Goal: Transaction & Acquisition: Obtain resource

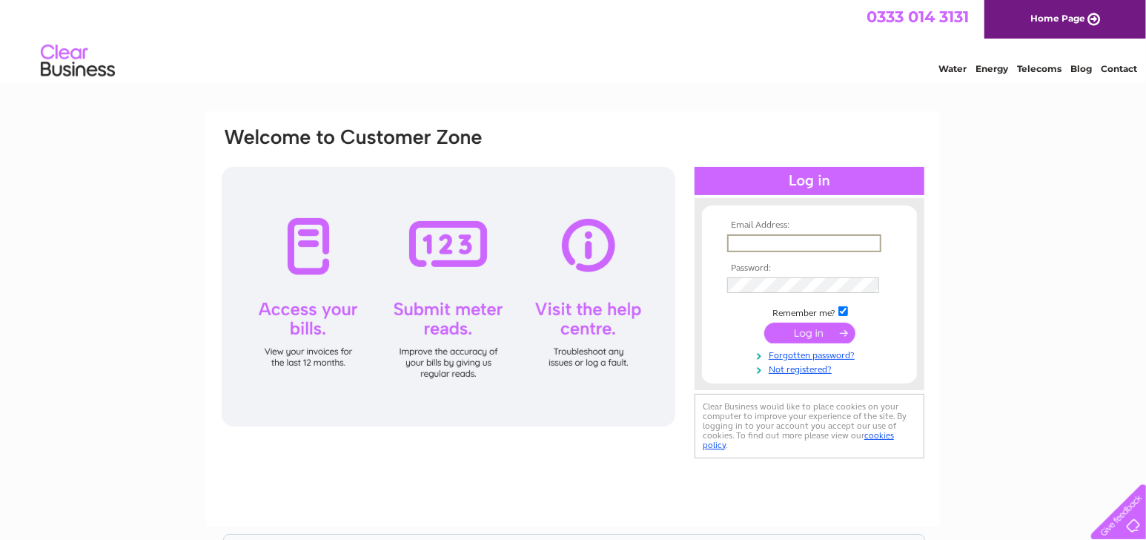
click at [773, 241] on input "text" at bounding box center [804, 243] width 154 height 18
type input "Hopefieldnews@gmail.com"
click at [801, 337] on input "submit" at bounding box center [809, 331] width 91 height 21
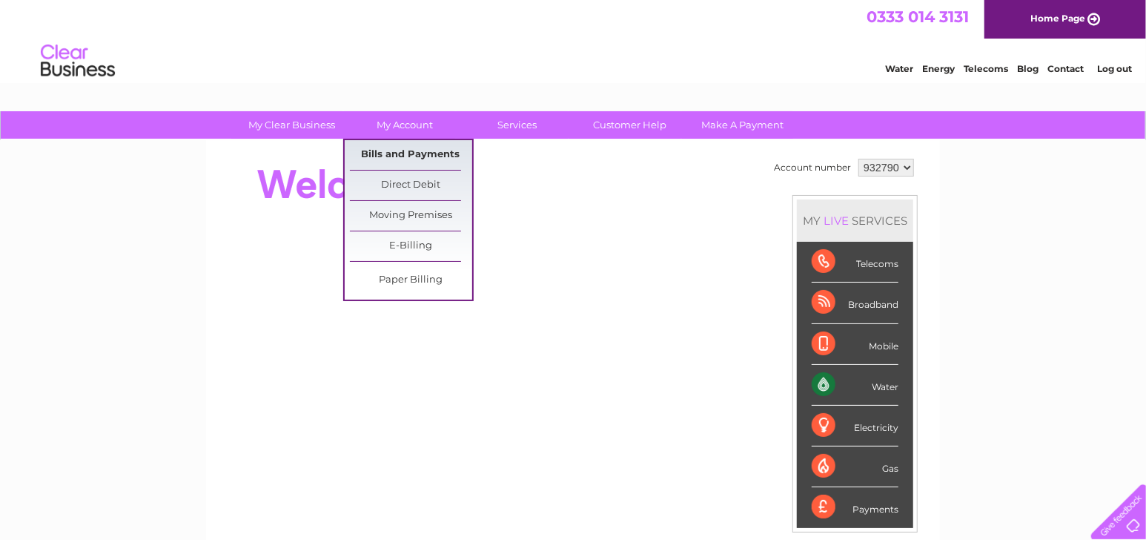
click at [411, 148] on link "Bills and Payments" at bounding box center [411, 155] width 122 height 30
click at [400, 162] on link "Bills and Payments" at bounding box center [411, 155] width 122 height 30
click at [372, 151] on link "Bills and Payments" at bounding box center [411, 155] width 122 height 30
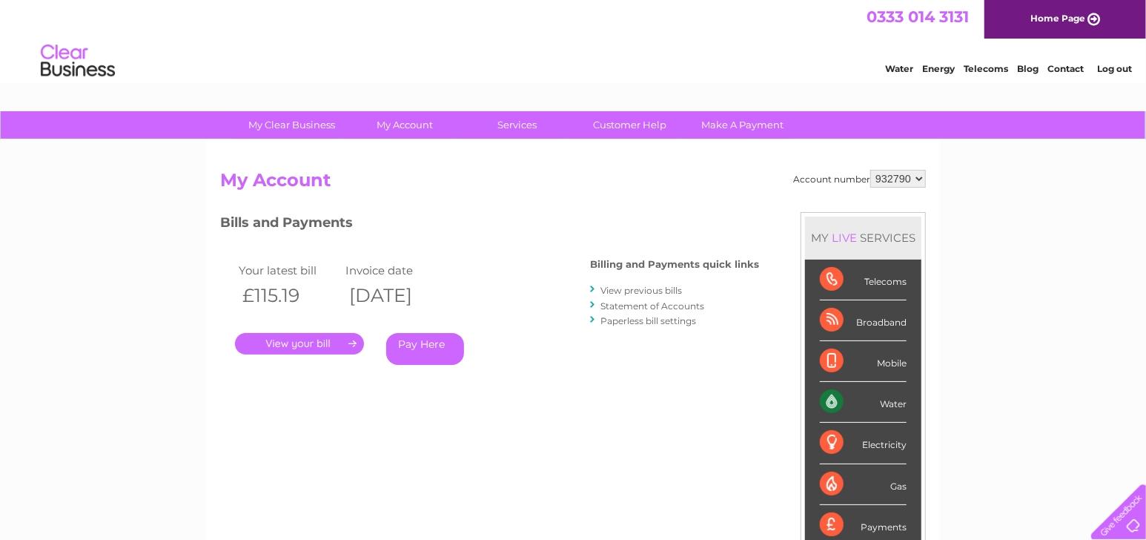
click at [624, 289] on link "View previous bills" at bounding box center [642, 290] width 82 height 11
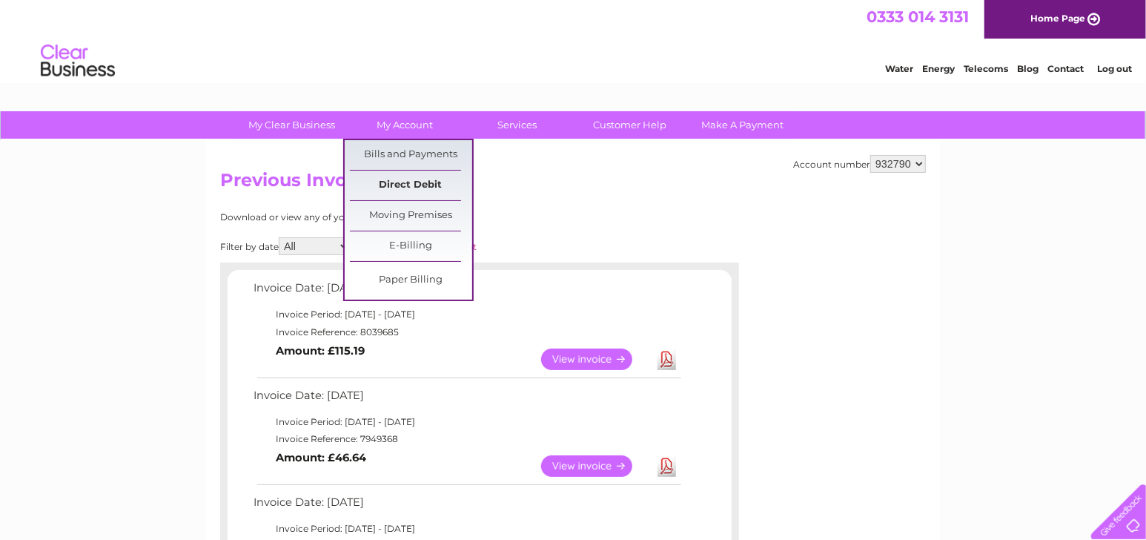
click at [406, 191] on link "Direct Debit" at bounding box center [411, 186] width 122 height 30
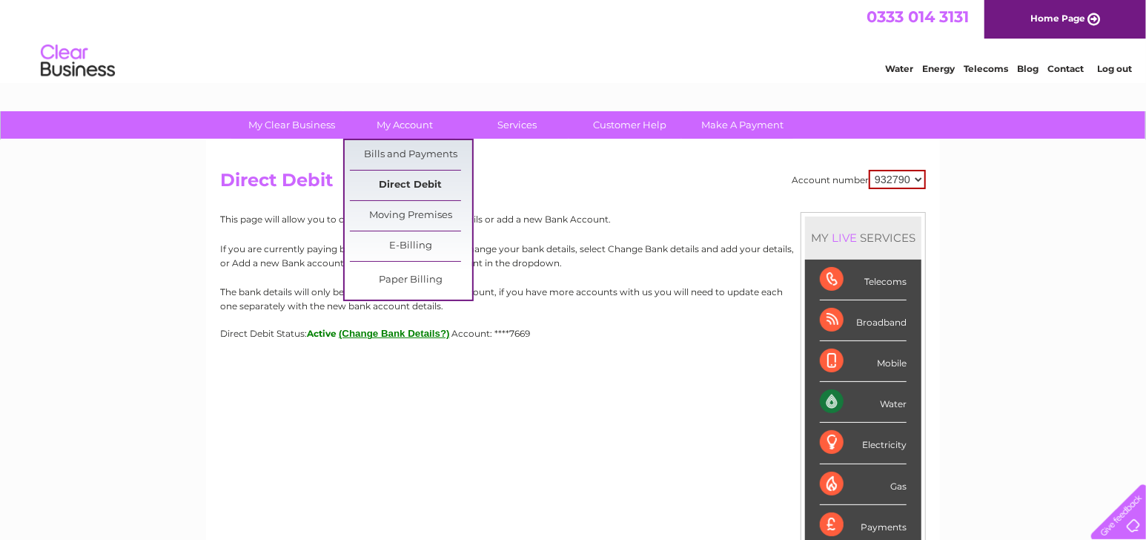
click at [405, 180] on link "Direct Debit" at bounding box center [411, 186] width 122 height 30
click at [398, 154] on link "Bills and Payments" at bounding box center [411, 155] width 122 height 30
click at [390, 156] on link "Bills and Payments" at bounding box center [411, 155] width 122 height 30
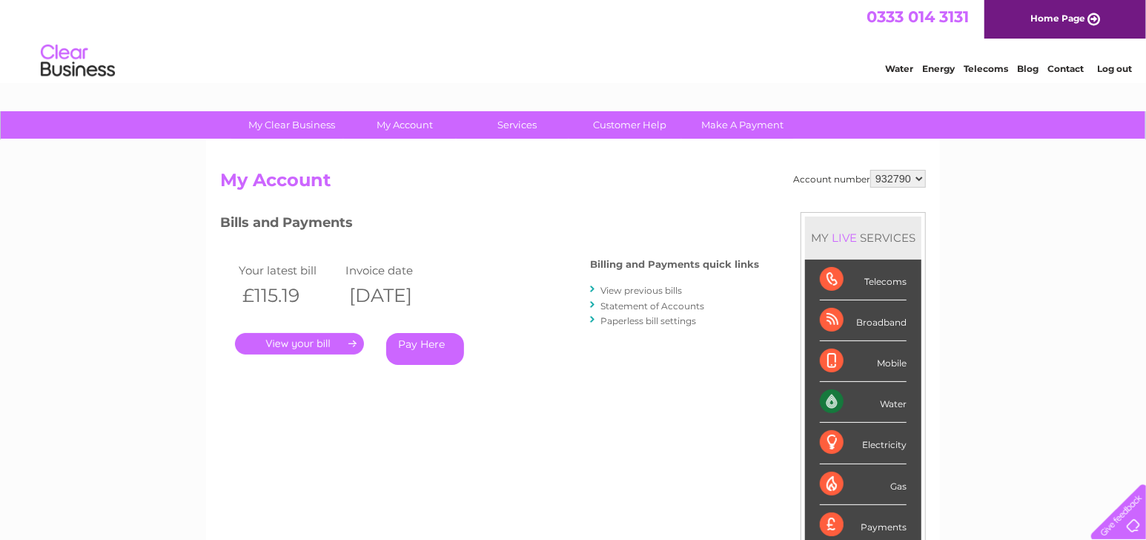
click at [633, 289] on link "View previous bills" at bounding box center [642, 290] width 82 height 11
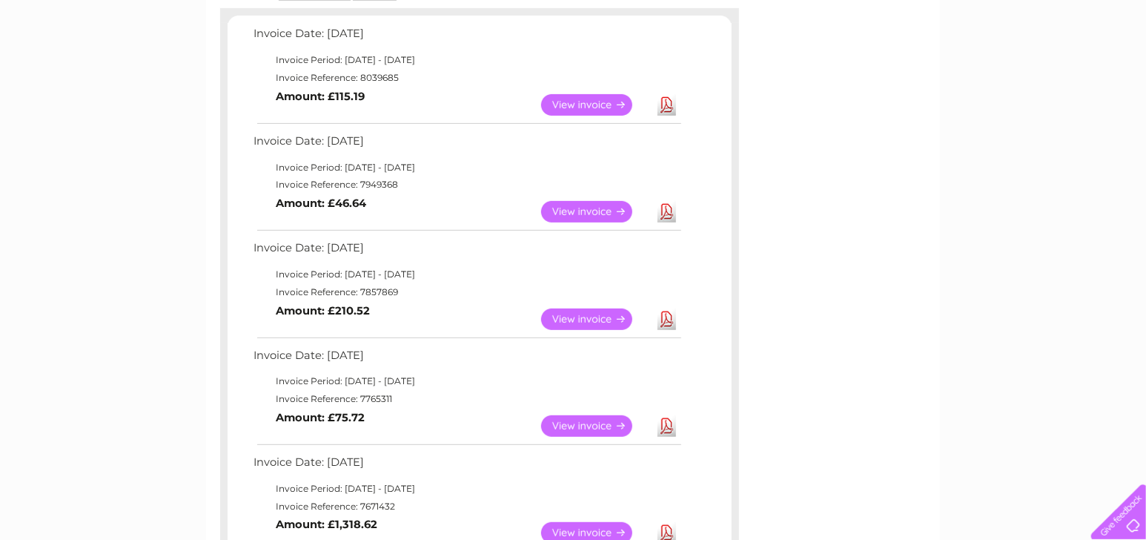
scroll to position [297, 0]
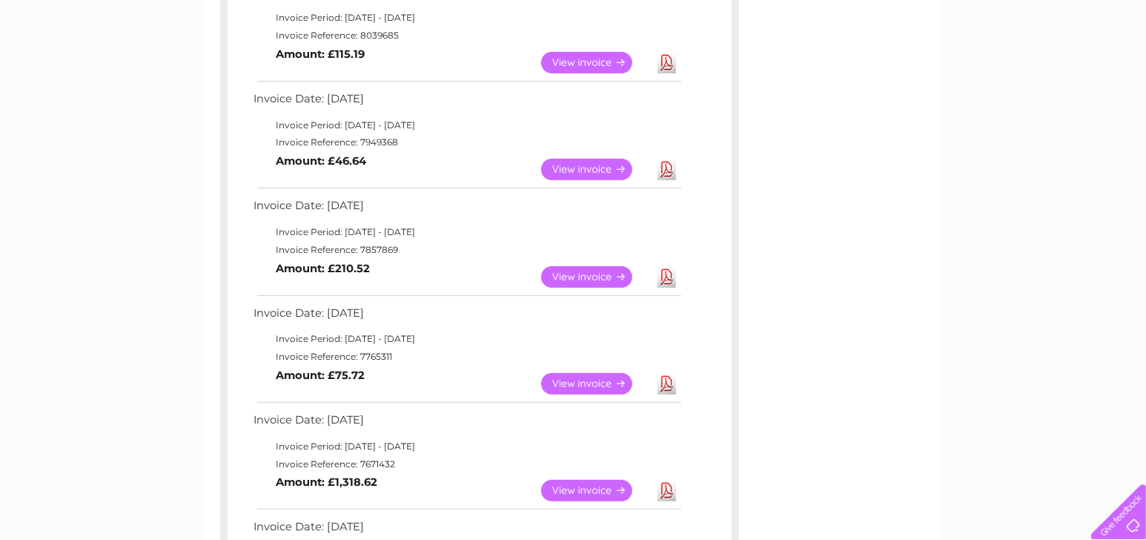
click at [666, 385] on link "Download" at bounding box center [667, 384] width 19 height 22
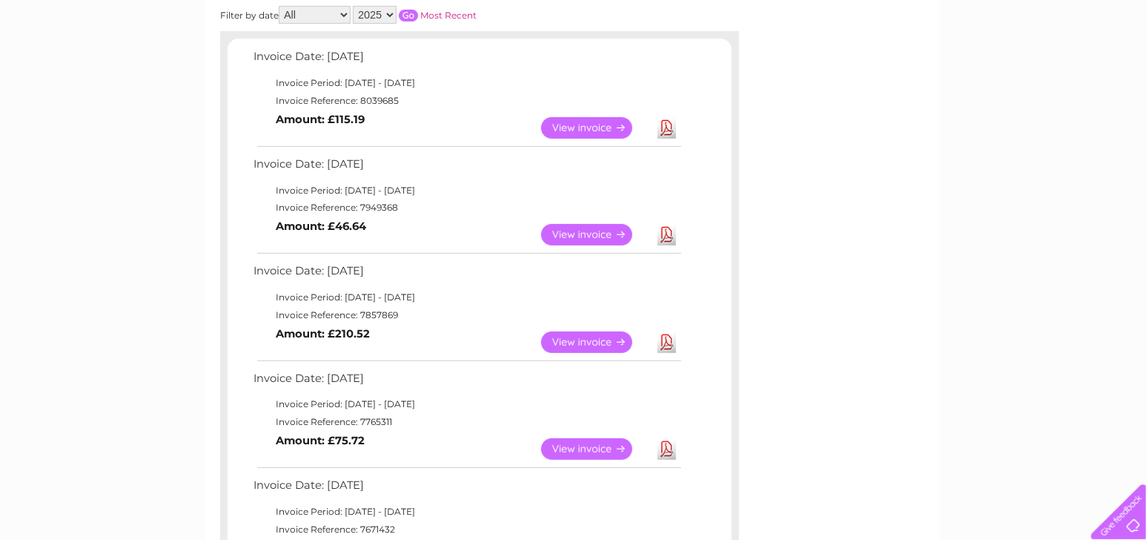
scroll to position [222, 0]
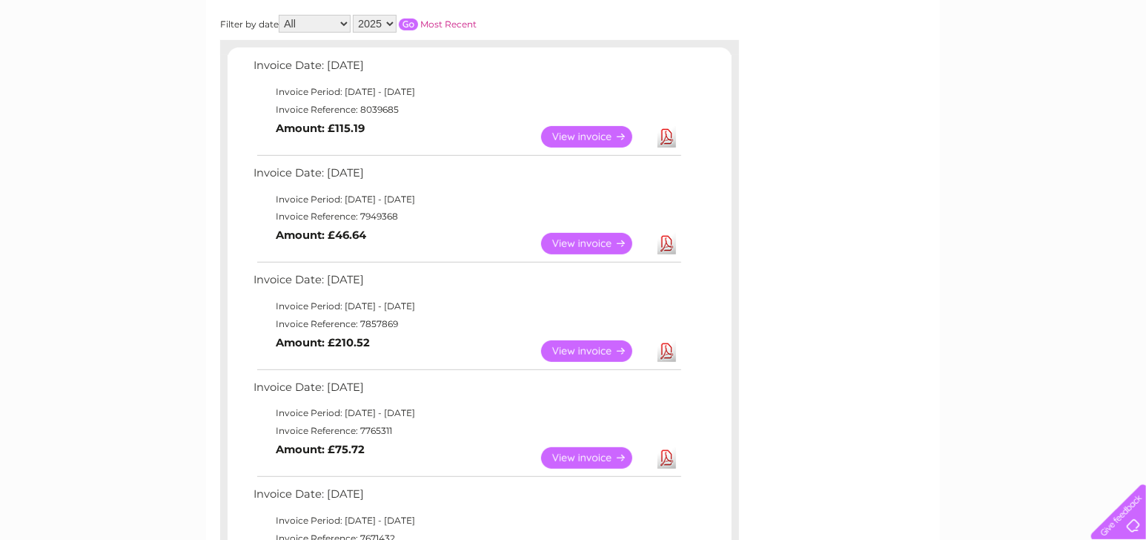
click at [666, 351] on link "Download" at bounding box center [667, 351] width 19 height 22
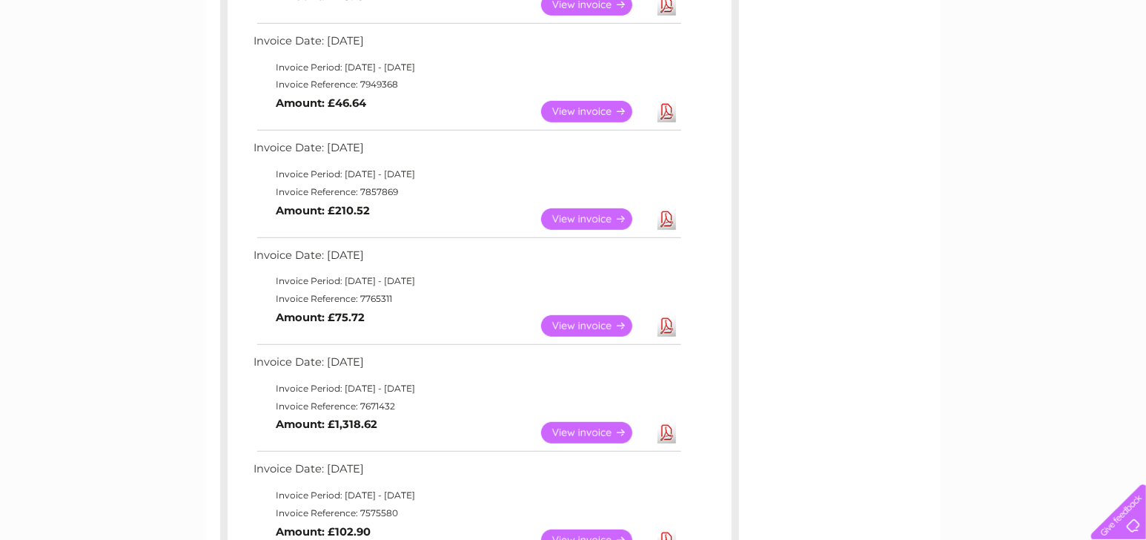
scroll to position [371, 0]
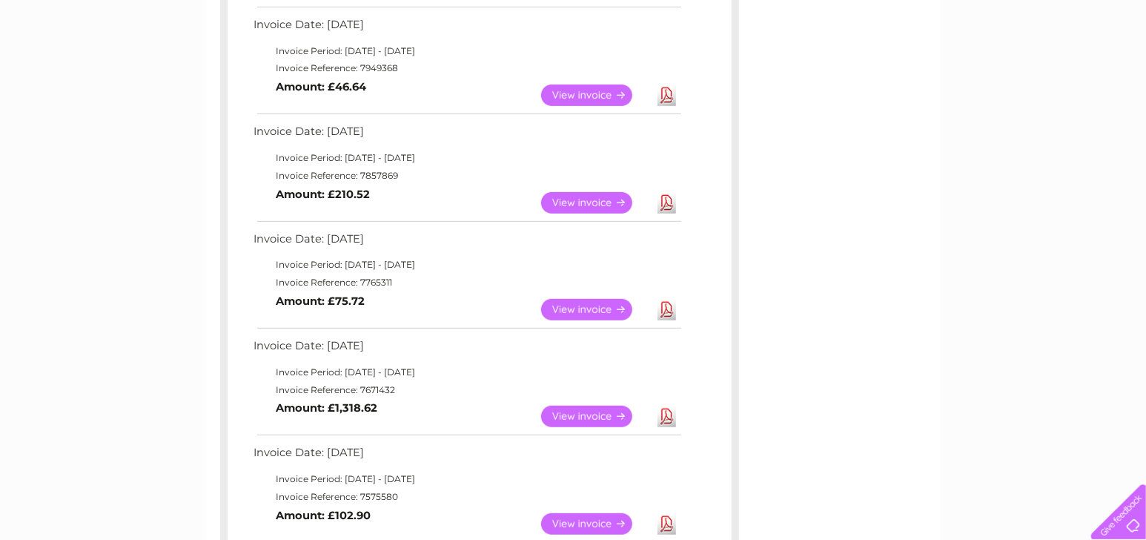
click at [665, 206] on link "Download" at bounding box center [667, 203] width 19 height 22
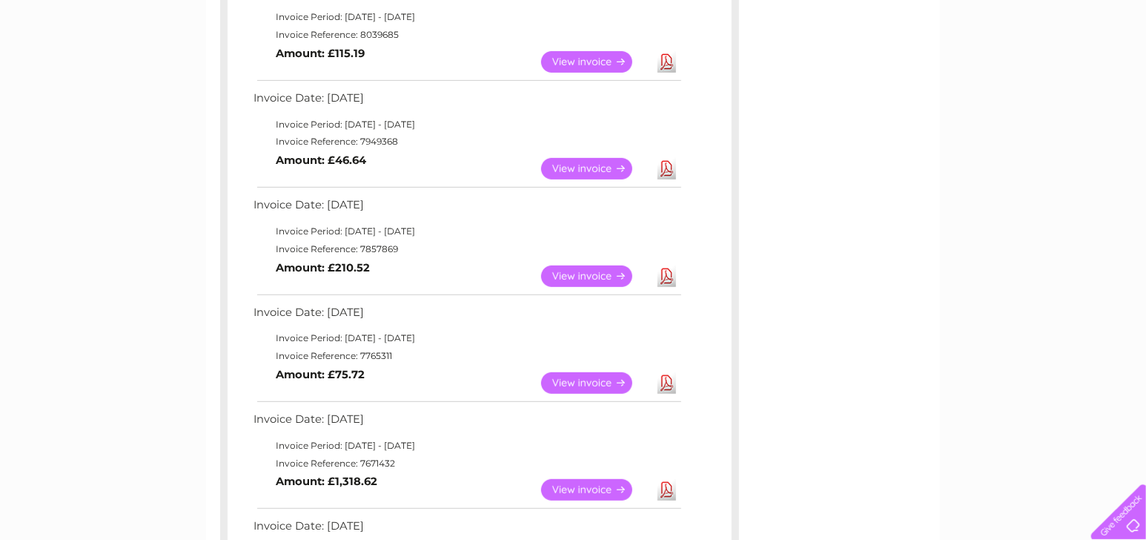
scroll to position [297, 0]
click at [666, 168] on link "Download" at bounding box center [667, 170] width 19 height 22
click at [135, 105] on div "My Clear Business Login Details My Details My Preferences Link Account My Accou…" at bounding box center [573, 541] width 1146 height 1453
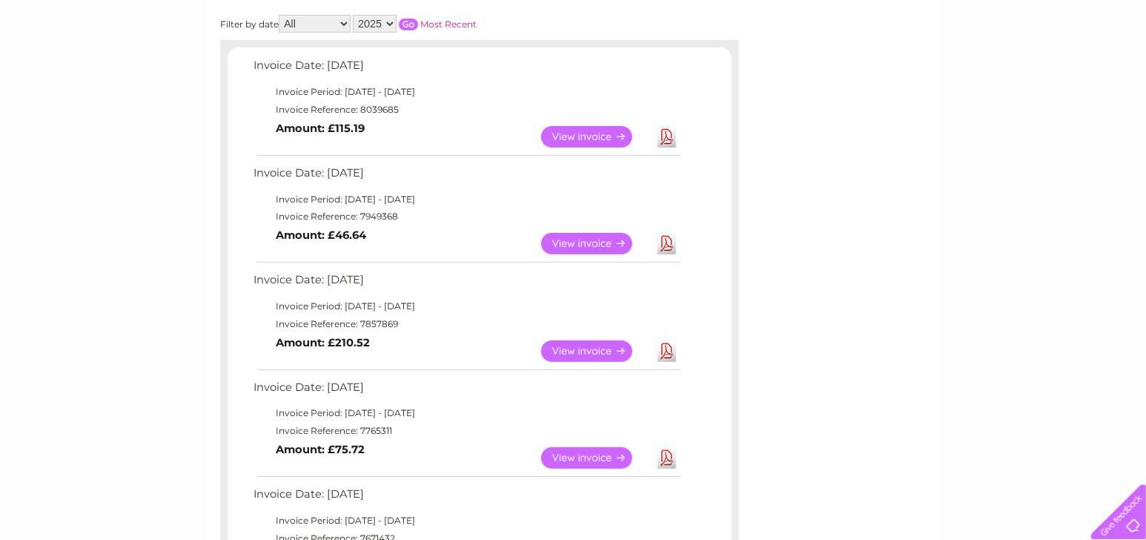
scroll to position [0, 0]
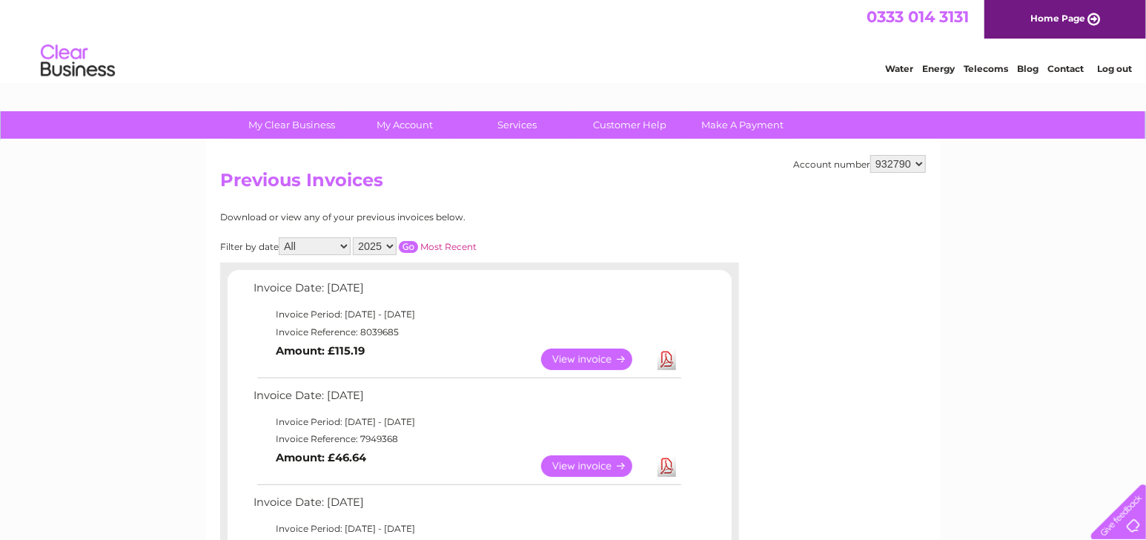
click at [1120, 70] on link "Log out" at bounding box center [1114, 68] width 35 height 11
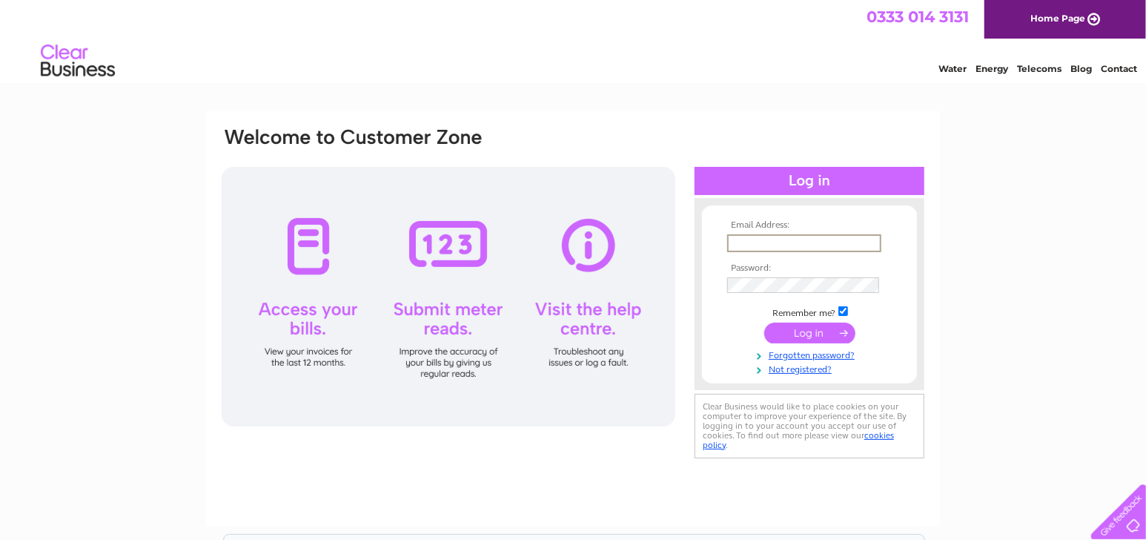
click at [792, 247] on input "text" at bounding box center [804, 243] width 154 height 18
type input "Whitburngrocers@gmail.com"
click at [777, 335] on input "submit" at bounding box center [809, 331] width 91 height 21
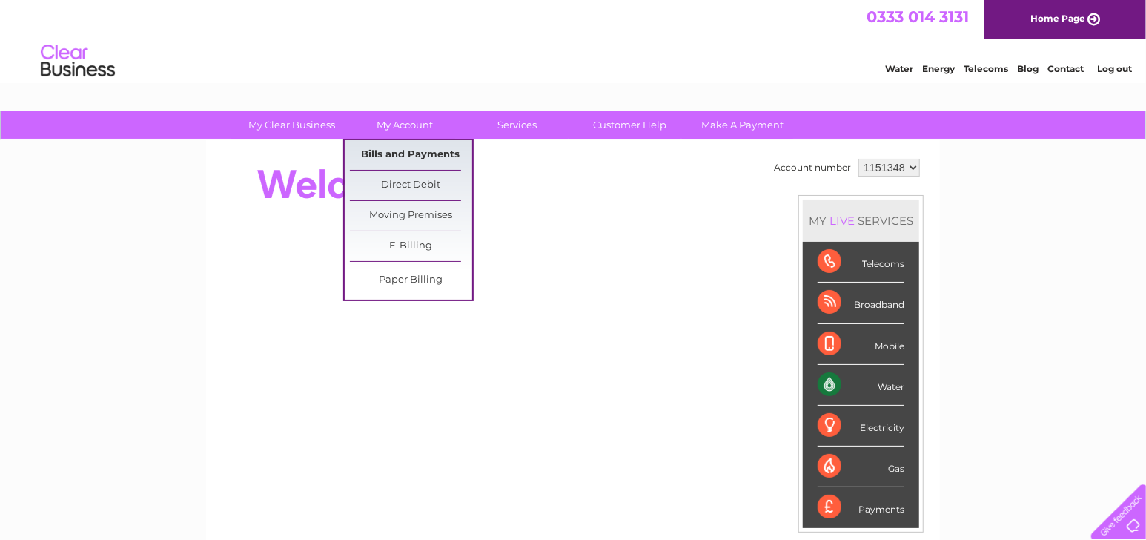
click at [409, 159] on link "Bills and Payments" at bounding box center [411, 155] width 122 height 30
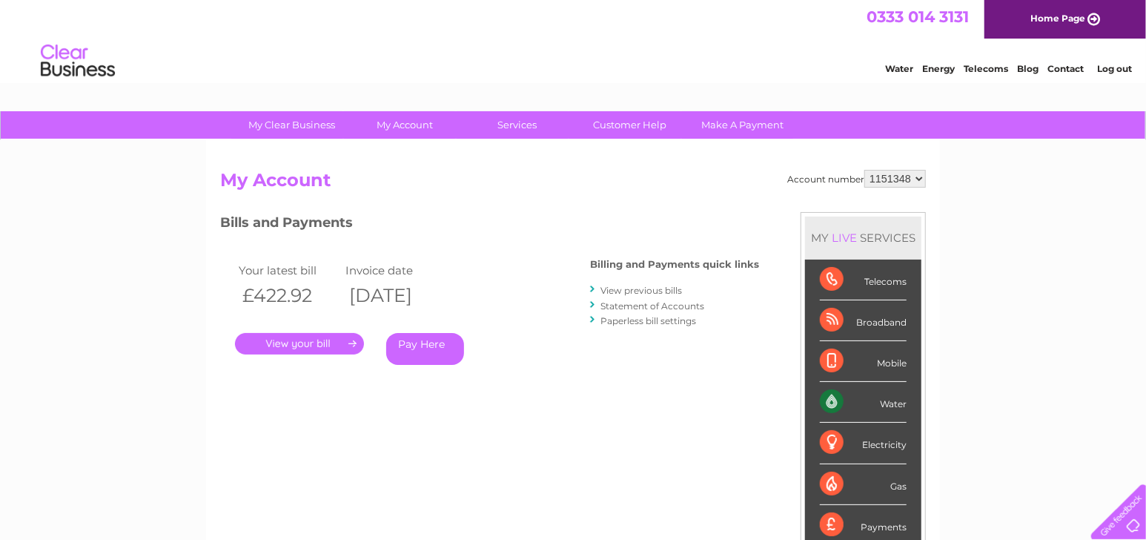
click at [616, 294] on link "View previous bills" at bounding box center [642, 290] width 82 height 11
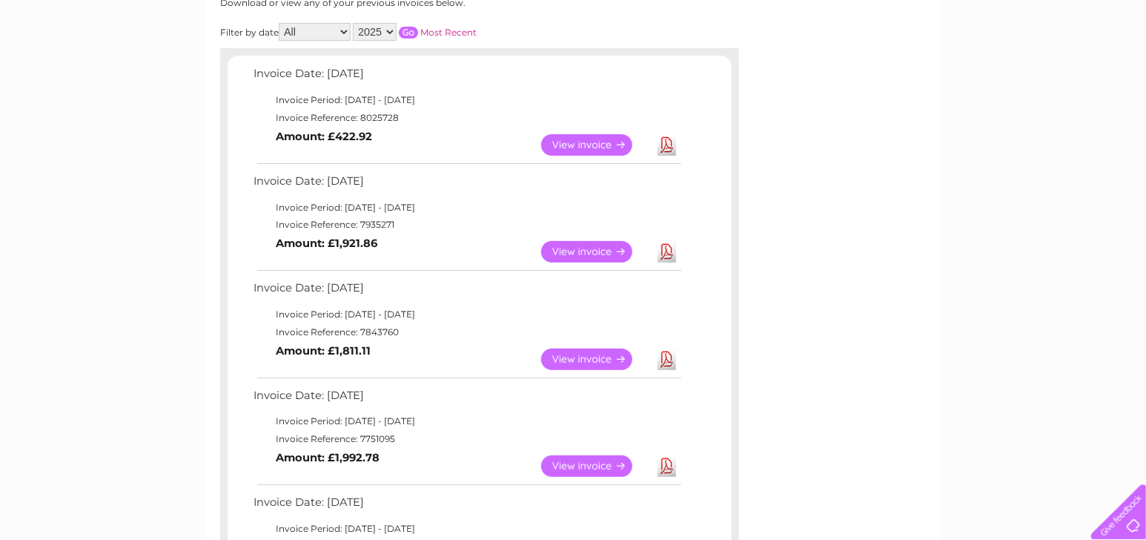
scroll to position [222, 0]
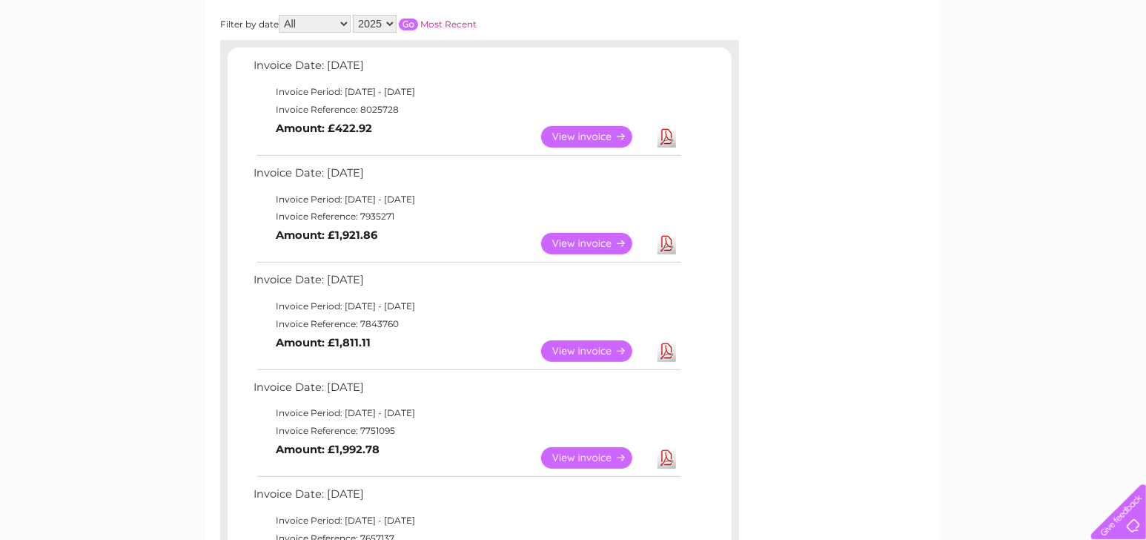
click at [664, 346] on link "Download" at bounding box center [667, 351] width 19 height 22
click at [672, 236] on link "Download" at bounding box center [667, 244] width 19 height 22
click at [665, 133] on link "Download" at bounding box center [667, 137] width 19 height 22
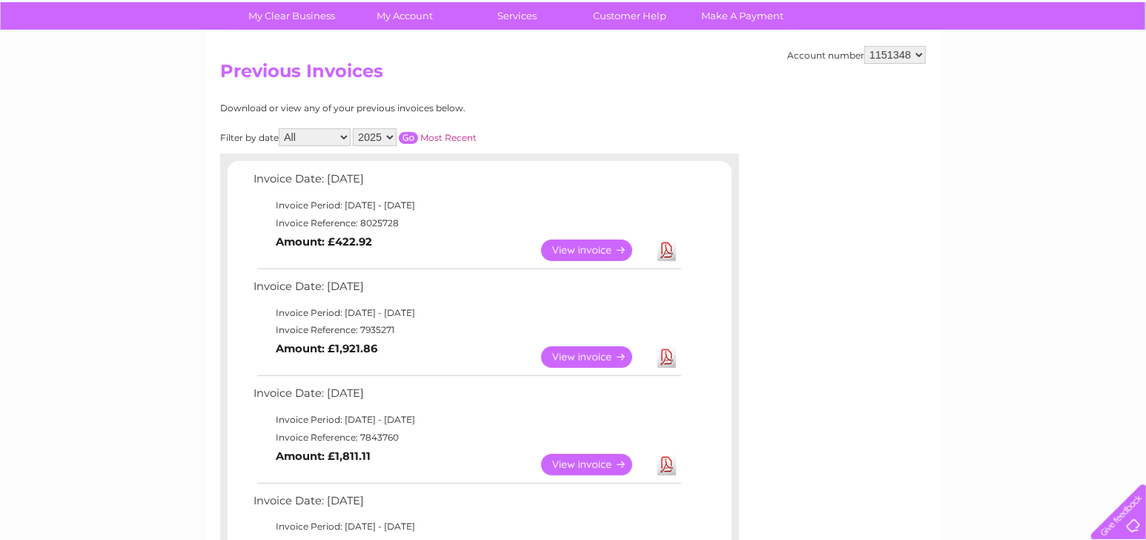
scroll to position [0, 0]
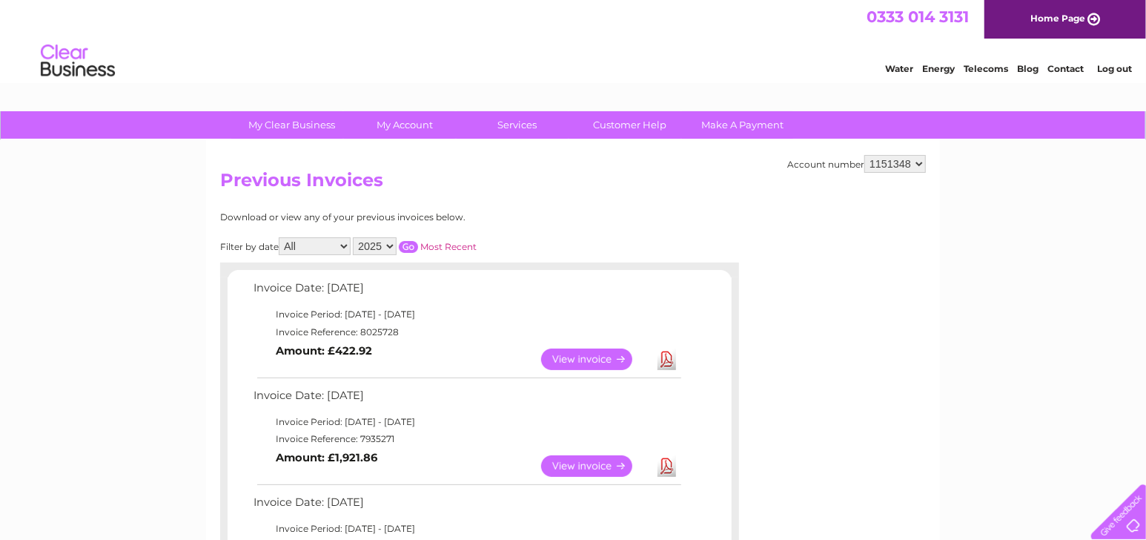
click at [1109, 74] on li "Log out" at bounding box center [1115, 68] width 44 height 19
click at [1109, 70] on link "Log out" at bounding box center [1114, 68] width 35 height 11
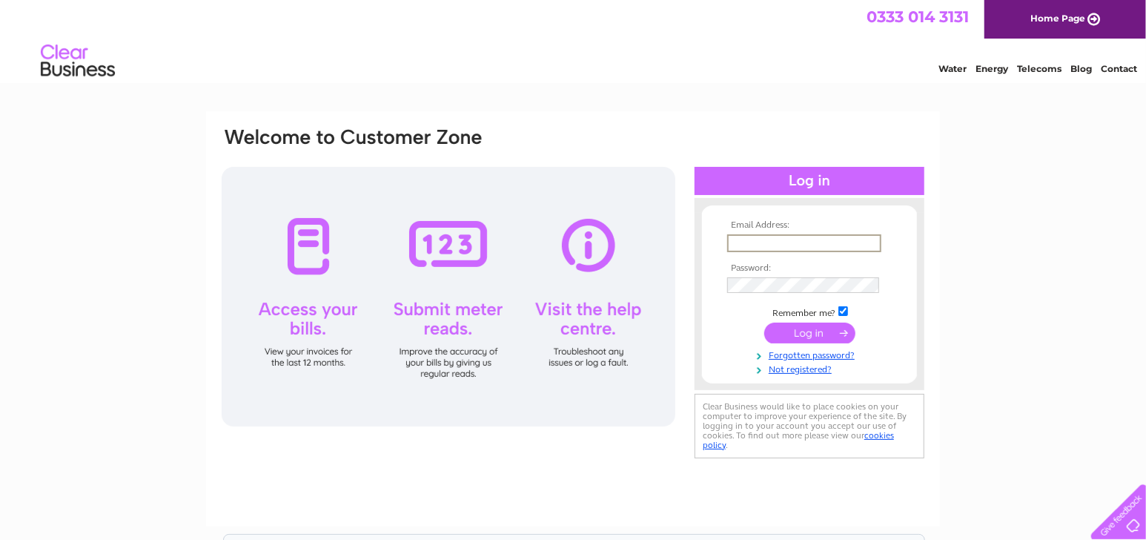
click at [858, 244] on input "text" at bounding box center [804, 243] width 154 height 18
type input "armadaleretailers@gmail.com"
click at [794, 326] on input "submit" at bounding box center [809, 331] width 91 height 21
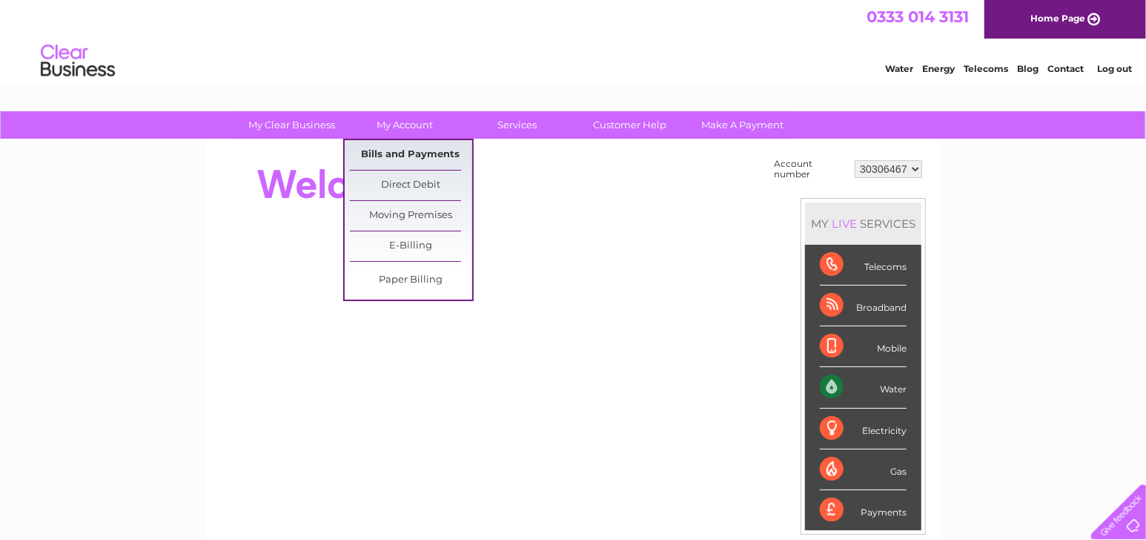
click at [417, 159] on link "Bills and Payments" at bounding box center [411, 155] width 122 height 30
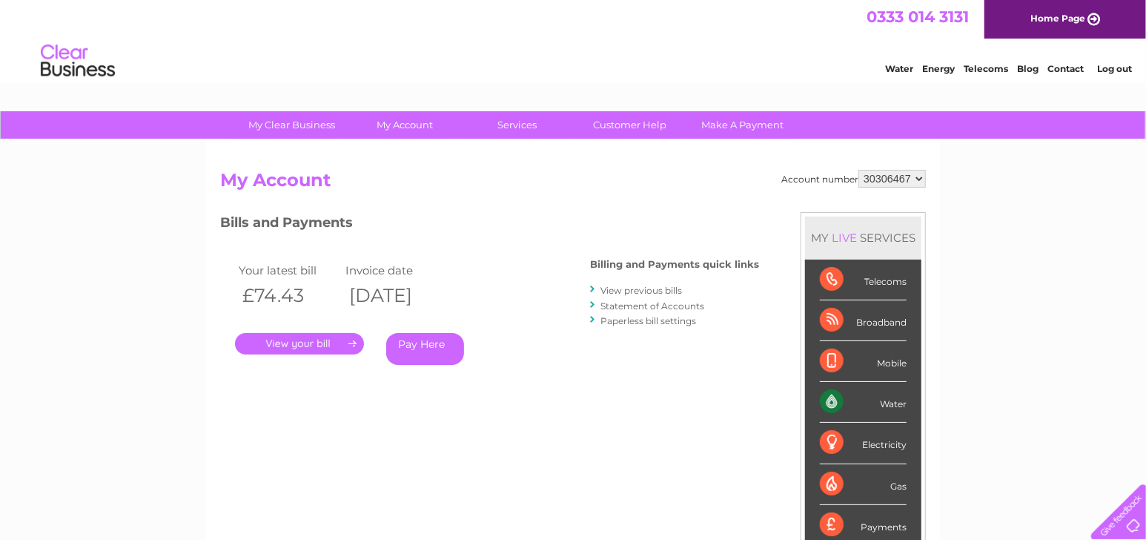
click at [635, 288] on link "View previous bills" at bounding box center [642, 290] width 82 height 11
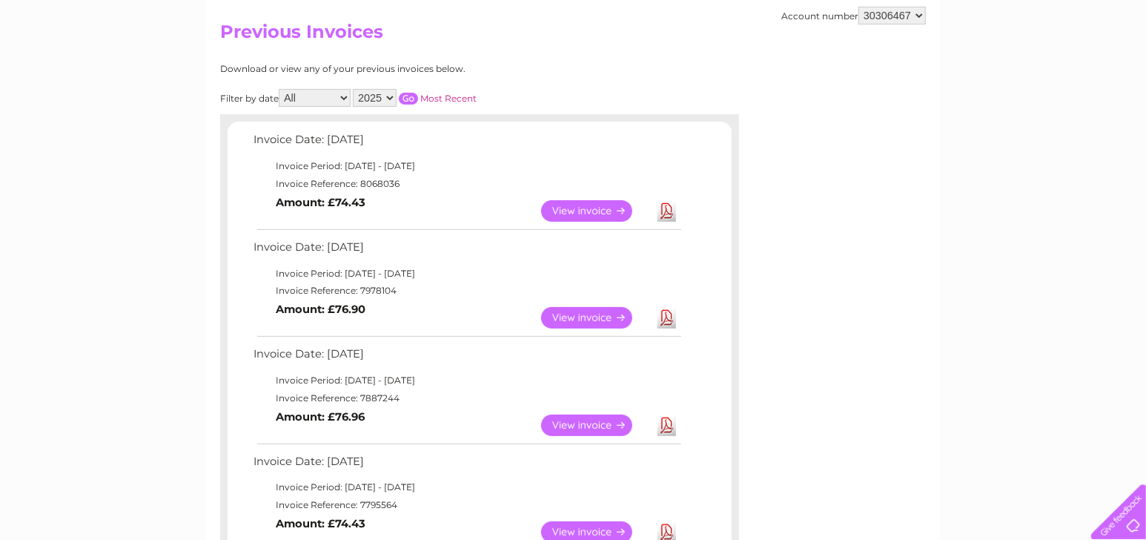
scroll to position [222, 0]
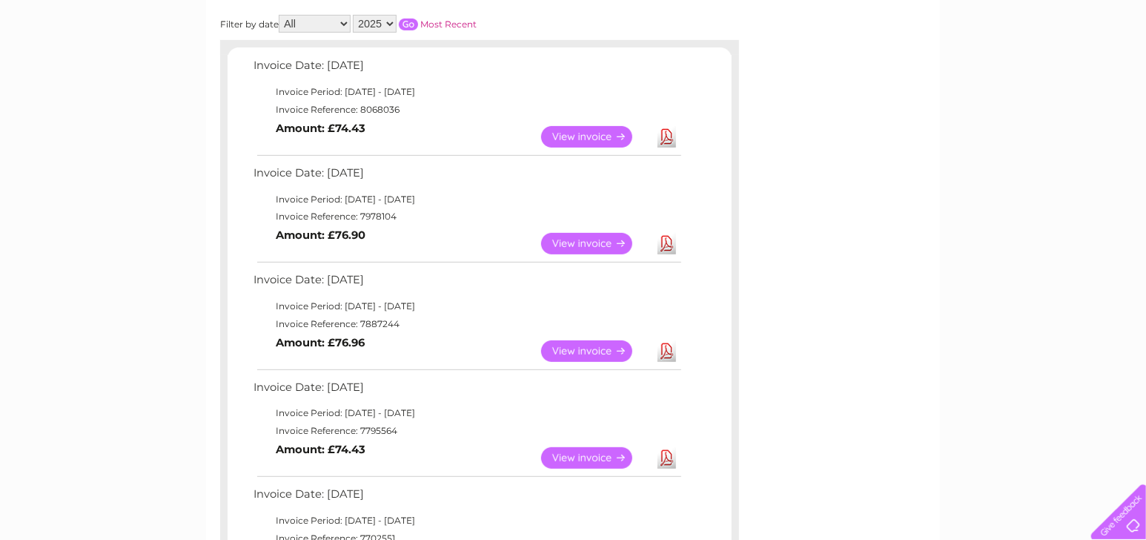
click at [664, 457] on link "Download" at bounding box center [667, 458] width 19 height 22
click at [662, 340] on link "Download" at bounding box center [667, 351] width 19 height 22
click at [665, 251] on link "Download" at bounding box center [667, 244] width 19 height 22
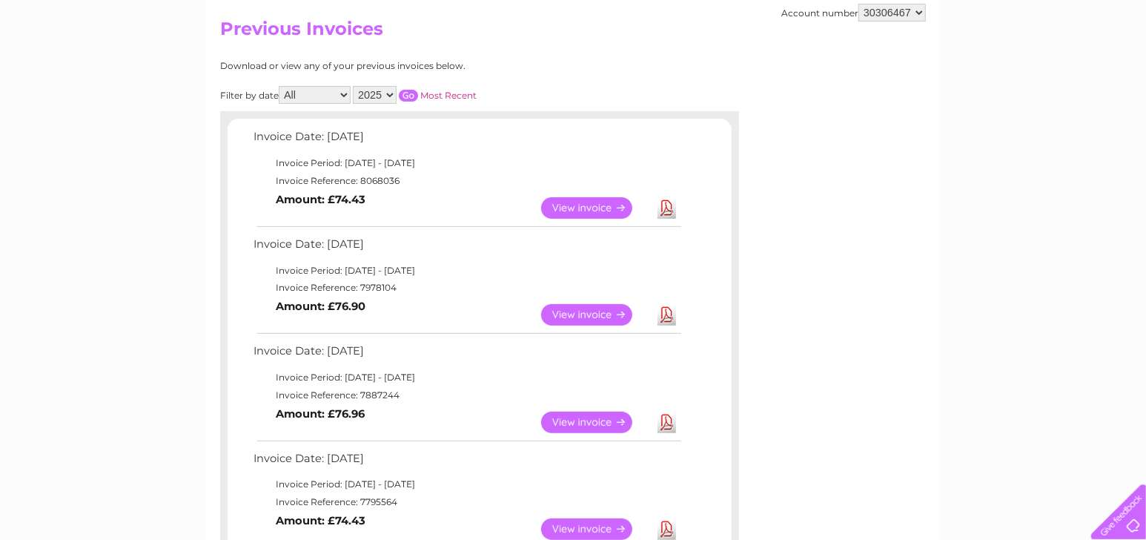
scroll to position [148, 0]
